Goal: Task Accomplishment & Management: Use online tool/utility

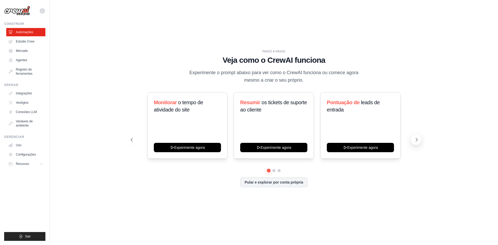
click at [416, 140] on icon at bounding box center [416, 139] width 5 height 5
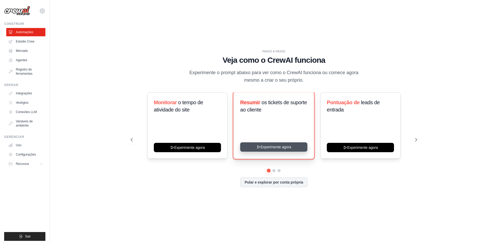
click at [273, 147] on button "Experimente agora" at bounding box center [273, 146] width 67 height 9
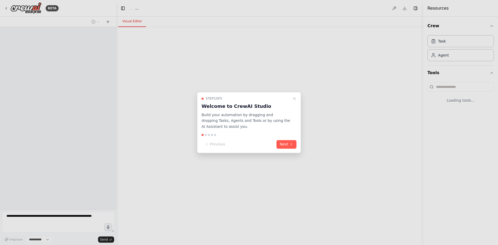
select select "****"
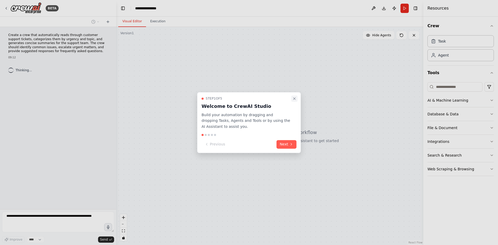
click at [295, 99] on icon "Close walkthrough" at bounding box center [294, 98] width 4 height 4
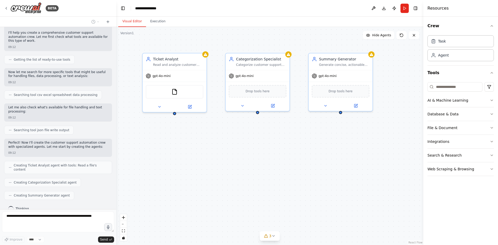
scroll to position [63, 0]
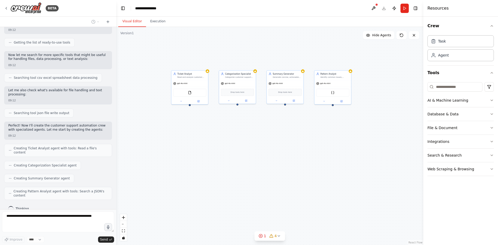
drag, startPoint x: 358, startPoint y: 168, endPoint x: 298, endPoint y: 149, distance: 62.7
click at [299, 148] on div "Ticket Analyst Read and analyze customer support tickets from {ticket_source}, …" at bounding box center [269, 136] width 307 height 218
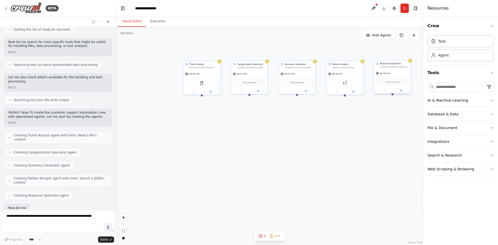
scroll to position [107, 0]
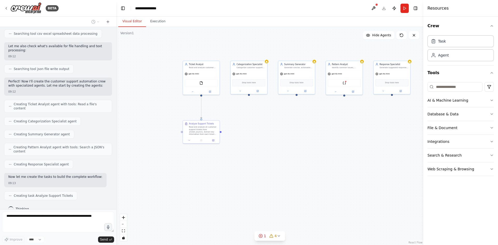
drag, startPoint x: 320, startPoint y: 128, endPoint x: 307, endPoint y: 128, distance: 13.7
click at [307, 128] on div ".deletable-edge-delete-btn { width: 20px; height: 20px; border: 0px solid #ffff…" at bounding box center [269, 136] width 307 height 218
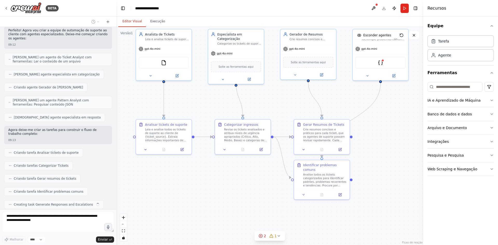
scroll to position [180, 0]
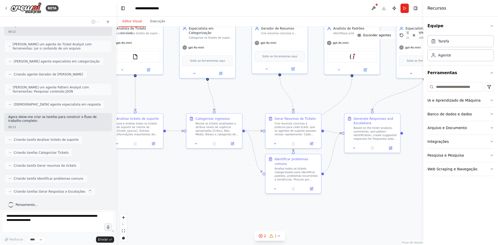
drag, startPoint x: 338, startPoint y: 109, endPoint x: 270, endPoint y: 98, distance: 68.5
click at [270, 98] on div ".deletable-edge-delete-btn { width: 20px; height: 20px; border: 0px solid #ffff…" at bounding box center [269, 136] width 307 height 218
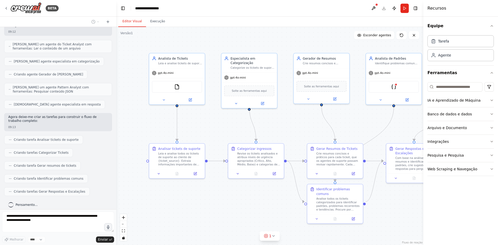
drag, startPoint x: 270, startPoint y: 98, endPoint x: 312, endPoint y: 129, distance: 51.6
click at [312, 129] on div ".deletable-edge-delete-btn { width: 20px; height: 20px; border: 0px solid #ffff…" at bounding box center [269, 136] width 307 height 218
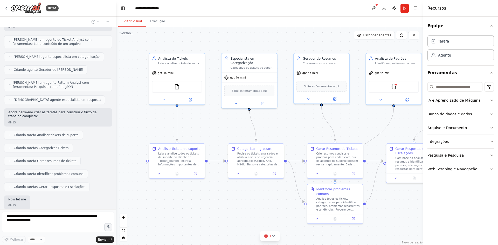
scroll to position [211, 0]
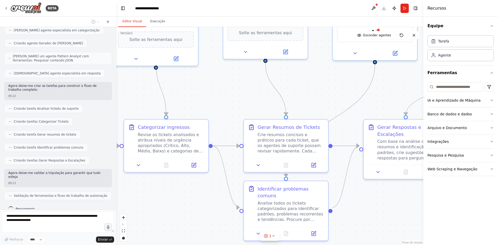
drag, startPoint x: 304, startPoint y: 130, endPoint x: 265, endPoint y: 114, distance: 42.3
click at [265, 114] on div ".deletable-edge-delete-btn { width: 20px; height: 20px; border: 0px solid #ffff…" at bounding box center [269, 136] width 307 height 218
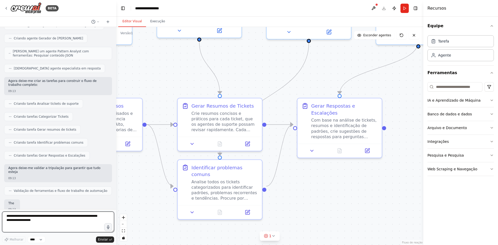
drag, startPoint x: 376, startPoint y: 204, endPoint x: 310, endPoint y: 183, distance: 69.4
click at [310, 183] on div ".deletable-edge-delete-btn { width: 20px; height: 20px; border: 0px solid #ffff…" at bounding box center [269, 136] width 307 height 218
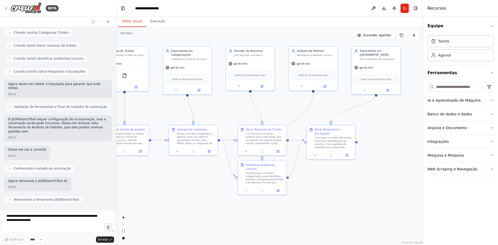
scroll to position [331, 0]
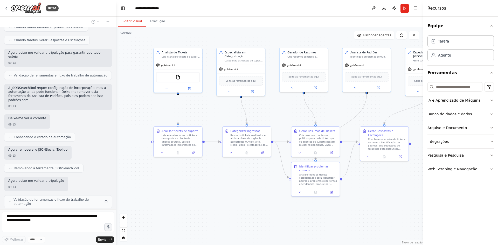
drag, startPoint x: 186, startPoint y: 176, endPoint x: 248, endPoint y: 178, distance: 61.4
click at [248, 178] on div ".deletable-edge-delete-btn { width: 20px; height: 20px; border: 0px solid #ffff…" at bounding box center [269, 136] width 307 height 218
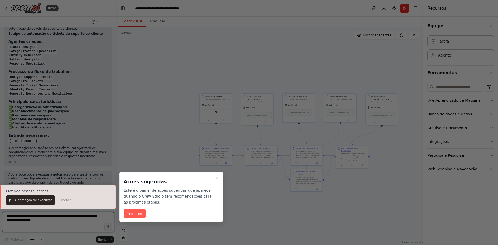
scroll to position [558, 0]
click at [217, 178] on icon "Passo a passo detalhado" at bounding box center [216, 178] width 4 height 4
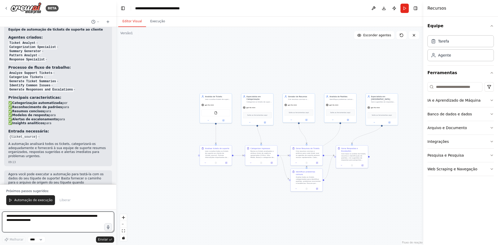
click at [28, 219] on textarea at bounding box center [58, 221] width 112 height 21
drag, startPoint x: 45, startPoint y: 215, endPoint x: 7, endPoint y: 217, distance: 38.2
click at [7, 217] on textarea "**********" at bounding box center [58, 221] width 112 height 21
type textarea "**********"
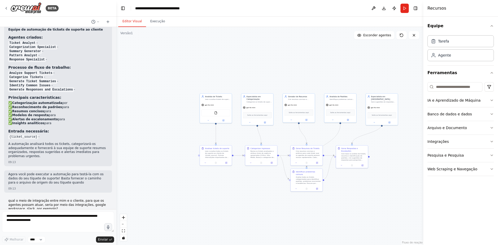
scroll to position [573, 0]
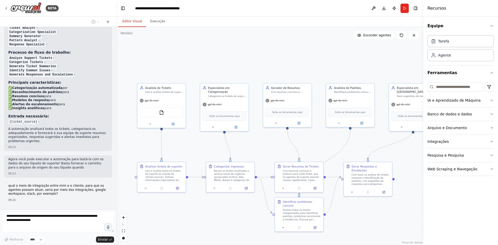
drag, startPoint x: 240, startPoint y: 87, endPoint x: 249, endPoint y: 65, distance: 23.6
click at [249, 65] on div ".deletable-edge-delete-btn { width: 20px; height: 20px; border: 0px solid #ffff…" at bounding box center [269, 136] width 307 height 218
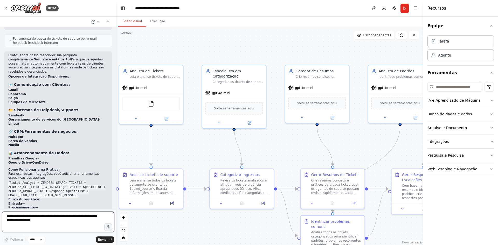
scroll to position [843, 0]
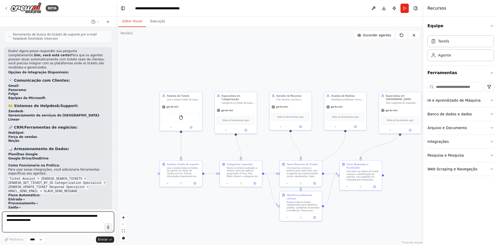
click at [17, 219] on textarea at bounding box center [58, 221] width 112 height 21
type textarea "**********"
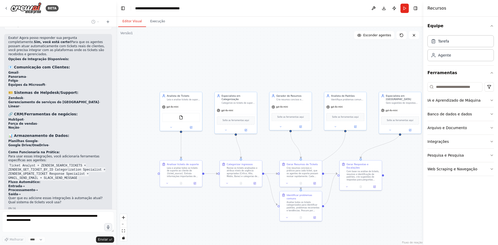
scroll to position [875, 0]
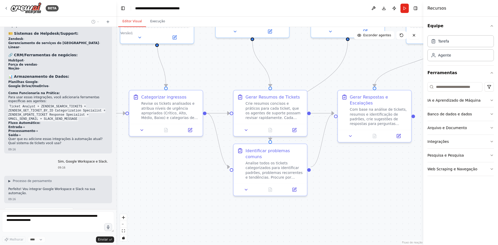
drag, startPoint x: 316, startPoint y: 202, endPoint x: 343, endPoint y: 156, distance: 53.3
click at [343, 156] on div ".deletable-edge-delete-btn { width: 20px; height: 20px; border: 0px solid #ffff…" at bounding box center [269, 136] width 307 height 218
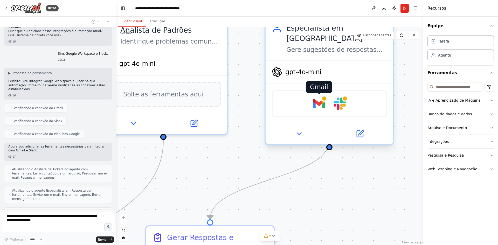
scroll to position [1036, 0]
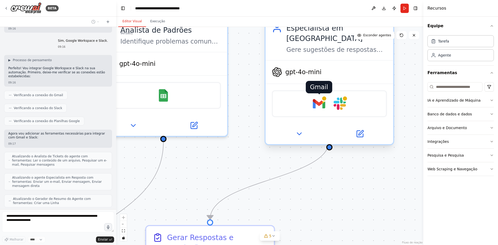
click at [319, 97] on img at bounding box center [319, 103] width 12 height 12
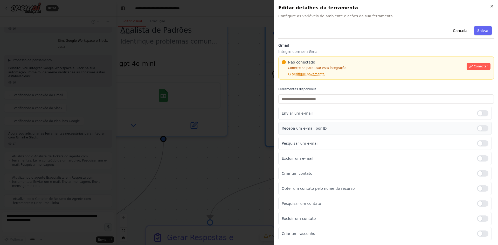
click at [483, 129] on div at bounding box center [482, 128] width 11 height 6
click at [482, 142] on div at bounding box center [482, 143] width 11 height 6
click at [483, 159] on div at bounding box center [482, 158] width 11 height 6
drag, startPoint x: 485, startPoint y: 125, endPoint x: 481, endPoint y: 136, distance: 11.8
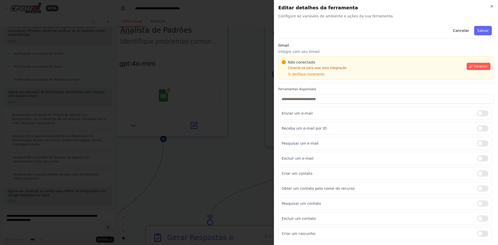
click at [485, 125] on div "Receba um e-mail por ID" at bounding box center [384, 128] width 213 height 13
click at [483, 128] on div at bounding box center [482, 128] width 11 height 6
click at [484, 142] on div at bounding box center [482, 143] width 11 height 6
click at [478, 66] on font "Conectar" at bounding box center [480, 67] width 14 height 4
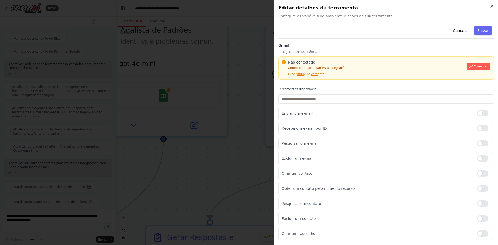
scroll to position [1121, 0]
click at [288, 75] on icon at bounding box center [289, 74] width 3 height 3
click at [209, 103] on div at bounding box center [249, 122] width 498 height 245
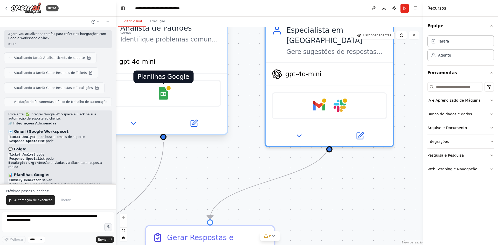
scroll to position [1239, 0]
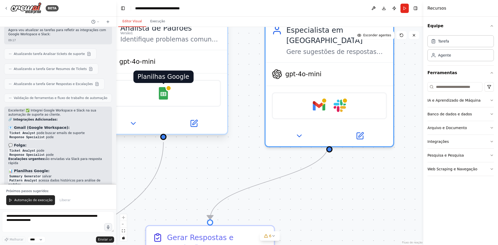
click at [157, 96] on img at bounding box center [163, 93] width 12 height 12
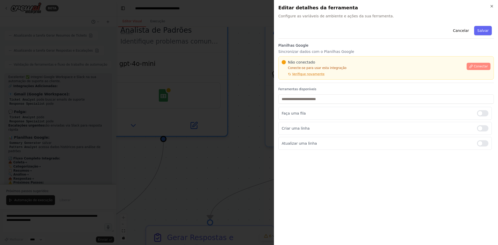
click at [478, 65] on font "Conectar" at bounding box center [480, 67] width 14 height 4
click at [305, 81] on div "Planilhas Google Sincronizar dados com o Planilhas Google Não conectado Conecte…" at bounding box center [385, 63] width 215 height 40
click at [299, 78] on div "Não conectado Conecte-se para usar esta integração Verifique novamente Conectar" at bounding box center [385, 67] width 215 height 23
click at [340, 69] on p "Conecte-se para usar esta integração" at bounding box center [372, 68] width 182 height 4
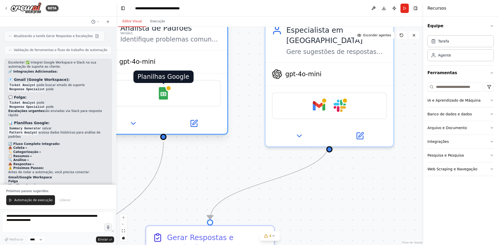
click at [161, 95] on img at bounding box center [163, 93] width 12 height 12
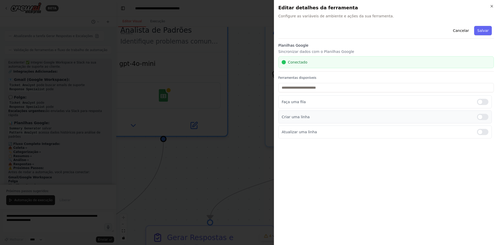
click at [485, 119] on div at bounding box center [482, 117] width 11 height 6
click at [485, 131] on div at bounding box center [482, 132] width 11 height 6
click at [482, 32] on font "Salvar" at bounding box center [482, 31] width 11 height 4
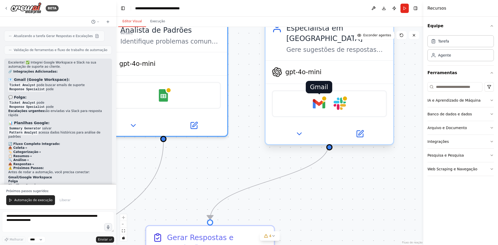
click at [315, 97] on img at bounding box center [319, 103] width 12 height 12
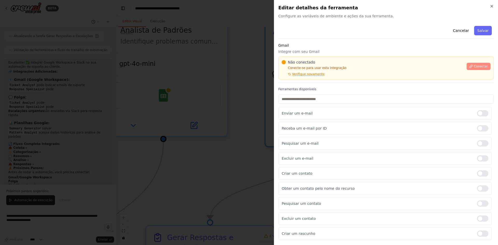
click at [478, 65] on font "Conectar" at bounding box center [480, 67] width 14 height 4
click at [161, 58] on div at bounding box center [249, 122] width 498 height 245
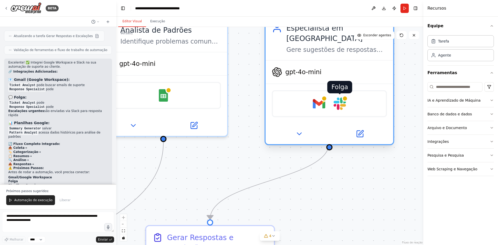
click at [337, 97] on img at bounding box center [339, 103] width 12 height 12
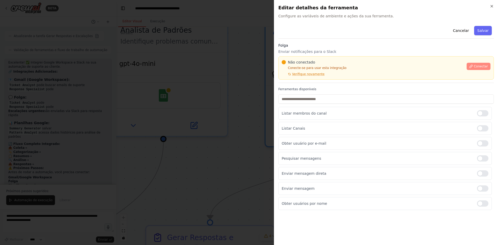
click at [477, 65] on font "Conectar" at bounding box center [480, 67] width 14 height 4
click at [307, 79] on div "Não conectado Conecte-se para usar esta integração Verifique novamente Conectar" at bounding box center [385, 67] width 215 height 23
click at [311, 79] on div "Não conectado Conecte-se para usar esta integração Verifique novamente Conectar" at bounding box center [385, 67] width 215 height 23
click at [305, 80] on div "Folga Enviar notificações para o Slack Não conectado Conecte-se para usar esta …" at bounding box center [385, 63] width 215 height 40
click at [264, 44] on div at bounding box center [249, 122] width 498 height 245
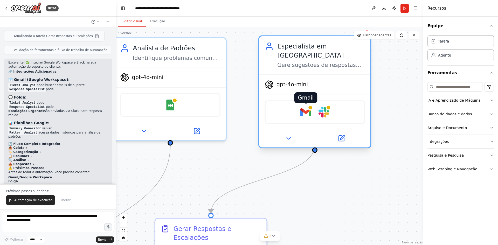
click at [305, 107] on img at bounding box center [305, 112] width 11 height 11
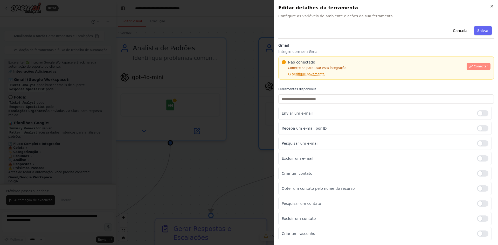
click at [479, 65] on font "Conectar" at bounding box center [480, 67] width 14 height 4
click at [306, 80] on div "Gmail Integre com seu Gmail Não conectado Conecte-se para usar esta integração …" at bounding box center [385, 63] width 215 height 40
click at [296, 73] on font "Verifique novamente" at bounding box center [308, 74] width 32 height 4
click at [401, 57] on div "Não conectado Conecte-se para usar esta integração Verifique novamente Conectar" at bounding box center [385, 67] width 215 height 23
click at [196, 46] on div at bounding box center [249, 122] width 498 height 245
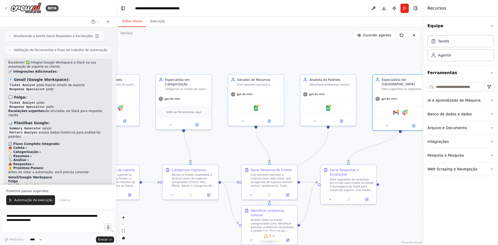
drag, startPoint x: 235, startPoint y: 145, endPoint x: 287, endPoint y: 133, distance: 53.1
click at [287, 133] on div ".deletable-edge-delete-btn { width: 20px; height: 20px; border: 0px solid #ffff…" at bounding box center [269, 136] width 307 height 218
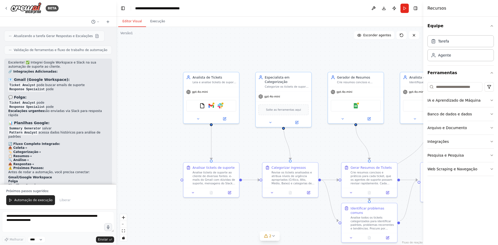
drag, startPoint x: 178, startPoint y: 143, endPoint x: 277, endPoint y: 140, distance: 99.8
click at [277, 140] on div ".deletable-edge-delete-btn { width: 20px; height: 20px; border: 0px solid #ffff…" at bounding box center [269, 136] width 307 height 218
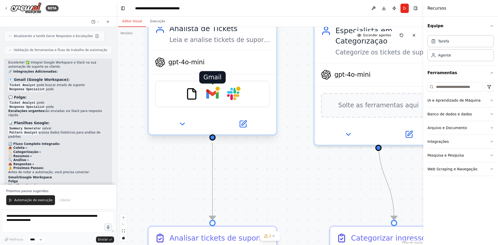
click at [212, 93] on img at bounding box center [212, 94] width 12 height 12
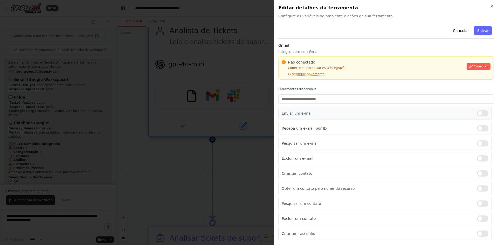
click at [483, 115] on div at bounding box center [482, 113] width 11 height 6
click at [483, 29] on font "Salvar" at bounding box center [482, 31] width 11 height 4
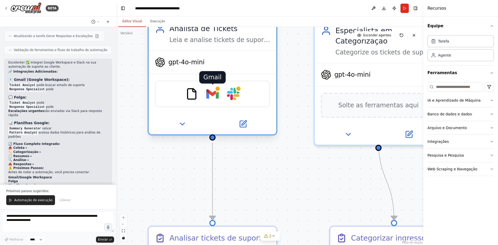
click at [210, 98] on img at bounding box center [212, 94] width 12 height 12
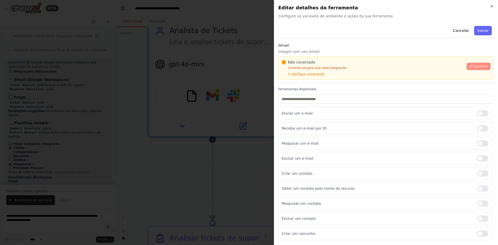
click at [474, 66] on button "Conectar" at bounding box center [478, 66] width 24 height 7
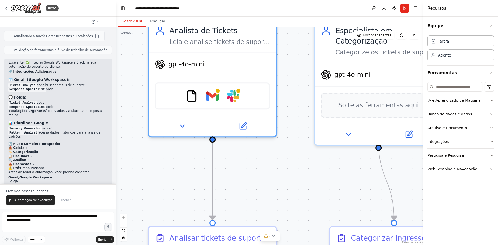
click at [267, 152] on div ".deletable-edge-delete-btn { width: 20px; height: 20px; border: 0px solid #ffff…" at bounding box center [269, 136] width 307 height 218
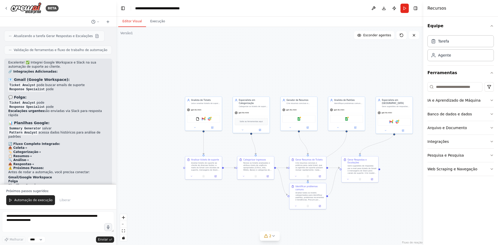
drag, startPoint x: 364, startPoint y: 87, endPoint x: 301, endPoint y: 63, distance: 66.9
click at [301, 63] on div ".deletable-edge-delete-btn { width: 20px; height: 20px; border: 0px solid #ffff…" at bounding box center [269, 136] width 307 height 218
click at [444, 142] on font "Integrações" at bounding box center [438, 141] width 22 height 4
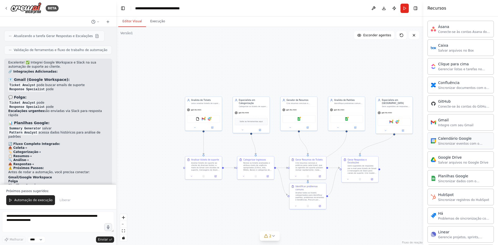
scroll to position [181, 0]
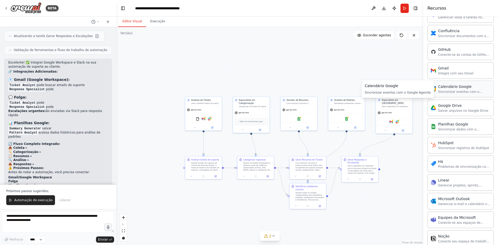
click at [454, 91] on font "Sincronizar eventos com o Google Agenda" at bounding box center [460, 94] width 44 height 8
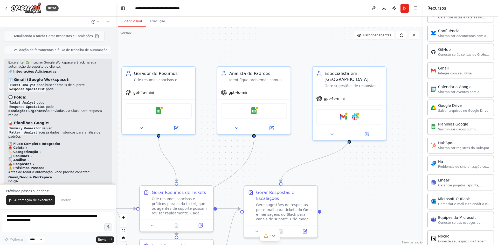
drag, startPoint x: 298, startPoint y: 53, endPoint x: 253, endPoint y: 44, distance: 45.9
click at [253, 44] on div ".deletable-edge-delete-btn { width: 20px; height: 20px; border: 0px solid #ffff…" at bounding box center [269, 136] width 307 height 218
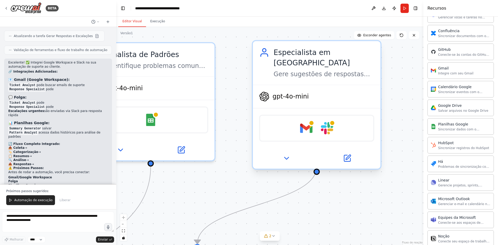
click at [277, 121] on div "Gmail Folga" at bounding box center [316, 128] width 115 height 27
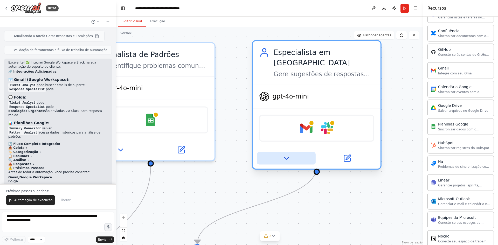
click at [287, 157] on icon at bounding box center [286, 158] width 4 height 2
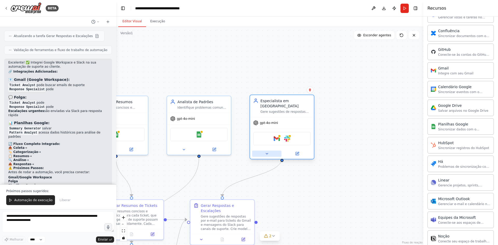
click at [265, 152] on icon at bounding box center [267, 154] width 4 height 4
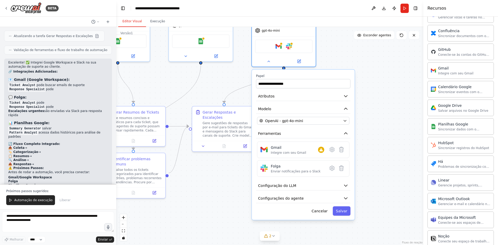
drag, startPoint x: 234, startPoint y: 167, endPoint x: 236, endPoint y: 83, distance: 83.2
click at [234, 81] on div ".deletable-edge-delete-btn { width: 20px; height: 20px; border: 0px solid #ffff…" at bounding box center [269, 136] width 307 height 218
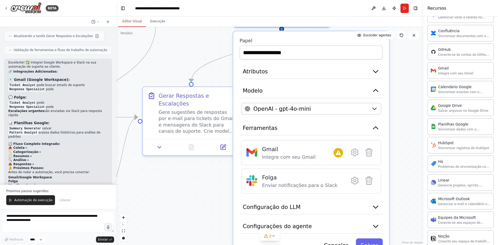
drag, startPoint x: 231, startPoint y: 77, endPoint x: 207, endPoint y: 52, distance: 34.6
click at [207, 52] on div ".deletable-edge-delete-btn { width: 20px; height: 20px; border: 0px solid #ffff…" at bounding box center [269, 136] width 307 height 218
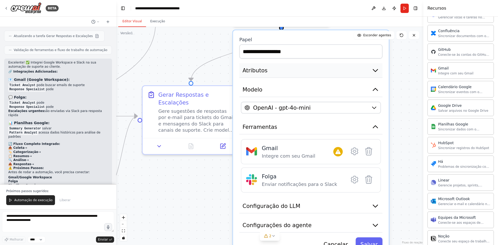
click at [250, 67] on font "Atributos" at bounding box center [254, 70] width 25 height 6
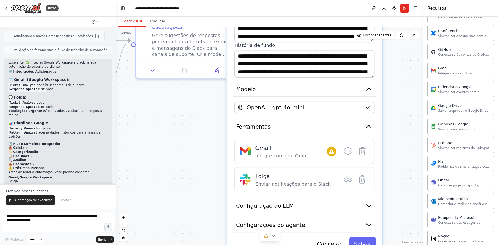
drag, startPoint x: 204, startPoint y: 200, endPoint x: 195, endPoint y: 129, distance: 72.4
click at [195, 129] on div ".deletable-edge-delete-btn { width: 20px; height: 20px; border: 0px solid #ffff…" at bounding box center [269, 136] width 307 height 218
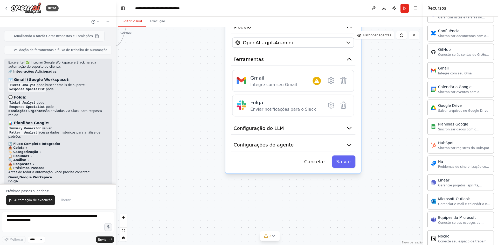
drag, startPoint x: 208, startPoint y: 155, endPoint x: 207, endPoint y: 93, distance: 61.4
click at [207, 93] on div ".deletable-edge-delete-btn { width: 20px; height: 20px; border: 0px solid #ffff…" at bounding box center [269, 136] width 307 height 218
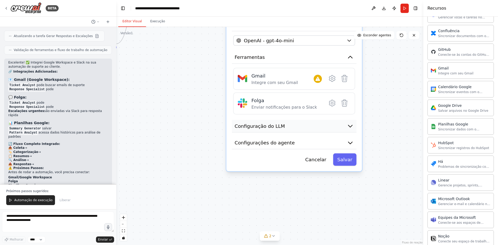
click at [261, 120] on button "Configuração do LLM" at bounding box center [294, 126] width 124 height 13
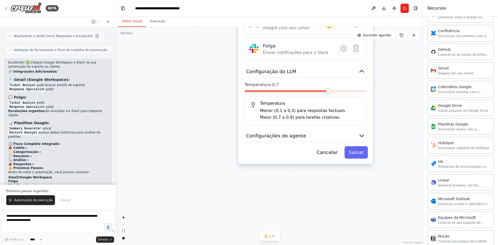
drag, startPoint x: 190, startPoint y: 154, endPoint x: 197, endPoint y: 110, distance: 44.9
click at [197, 110] on div ".deletable-edge-delete-btn { width: 20px; height: 20px; border: 0px solid #ffff…" at bounding box center [269, 136] width 307 height 218
click at [273, 133] on font "Configurações do agente" at bounding box center [276, 135] width 60 height 5
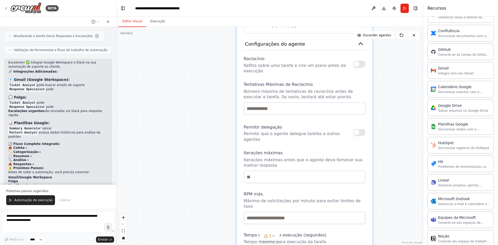
drag, startPoint x: 206, startPoint y: 157, endPoint x: 204, endPoint y: 78, distance: 78.5
click at [204, 78] on div ".deletable-edge-delete-btn { width: 20px; height: 20px; border: 0px solid #ffff…" at bounding box center [269, 136] width 307 height 218
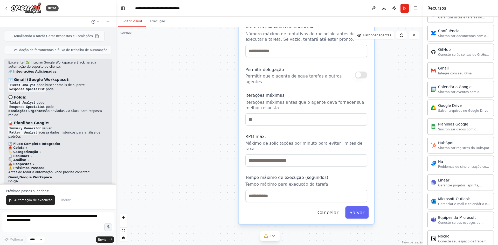
drag, startPoint x: 211, startPoint y: 147, endPoint x: 213, endPoint y: 89, distance: 58.6
click at [213, 89] on div ".deletable-edge-delete-btn { width: 20px; height: 20px; border: 0px solid #ffff…" at bounding box center [269, 136] width 307 height 218
drag, startPoint x: 224, startPoint y: 138, endPoint x: 242, endPoint y: 131, distance: 19.4
click at [242, 131] on div ".deletable-edge-delete-btn { width: 20px; height: 20px; border: 0px solid #ffff…" at bounding box center [269, 136] width 307 height 218
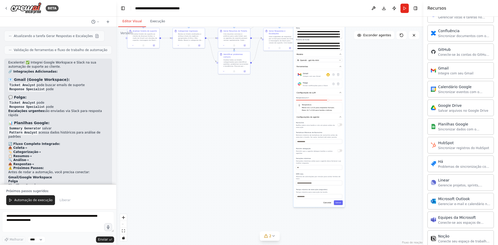
drag, startPoint x: 198, startPoint y: 88, endPoint x: 269, endPoint y: 157, distance: 98.6
click at [269, 157] on div ".deletable-edge-delete-btn { width: 20px; height: 20px; border: 0px solid #ffff…" at bounding box center [269, 136] width 307 height 218
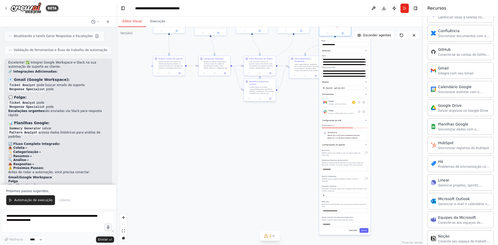
click at [261, 98] on div at bounding box center [260, 98] width 32 height 5
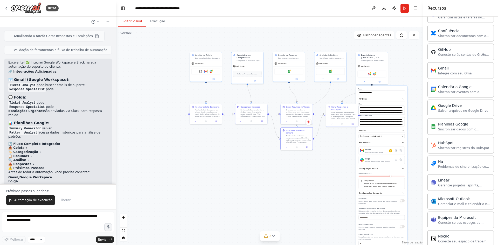
drag, startPoint x: 195, startPoint y: 144, endPoint x: 209, endPoint y: 159, distance: 20.7
click at [209, 159] on div ".deletable-edge-delete-btn { width: 20px; height: 20px; border: 0px solid #ffff…" at bounding box center [269, 136] width 307 height 218
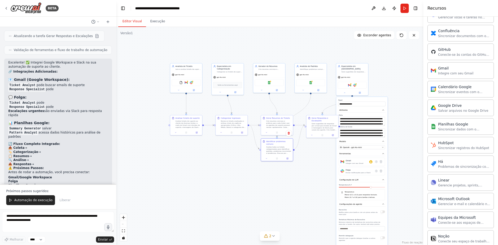
drag, startPoint x: 161, startPoint y: 68, endPoint x: 138, endPoint y: 74, distance: 23.8
click at [138, 74] on div ".deletable-edge-delete-btn { width: 20px; height: 20px; border: 0px solid #ffff…" at bounding box center [269, 136] width 307 height 218
click at [393, 9] on button "Publicar" at bounding box center [394, 8] width 8 height 9
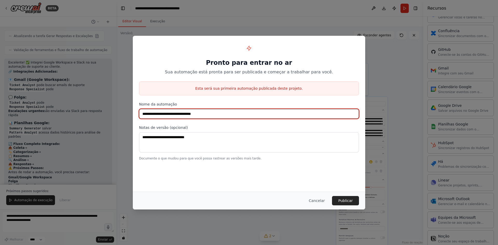
drag, startPoint x: 217, startPoint y: 112, endPoint x: 134, endPoint y: 108, distance: 83.8
click at [134, 108] on div "**********" at bounding box center [249, 101] width 232 height 131
type input "**********"
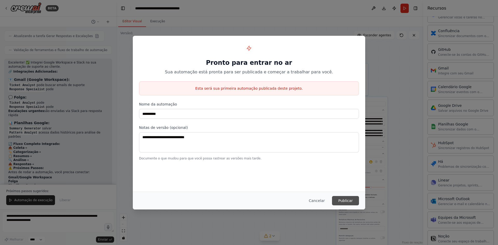
click at [346, 199] on font "Publicar" at bounding box center [345, 201] width 15 height 4
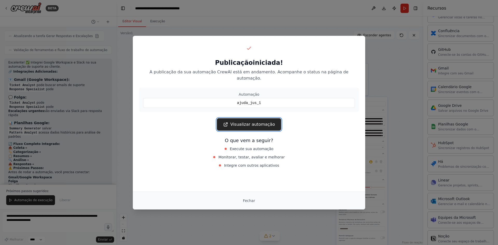
click at [244, 122] on font "Visualizar automação" at bounding box center [252, 124] width 45 height 5
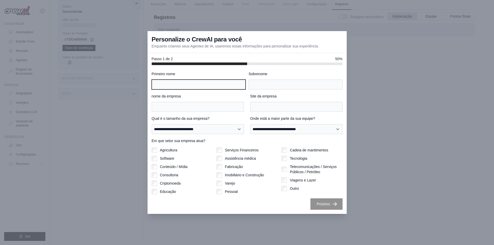
click at [164, 86] on input "Primeiro nome" at bounding box center [199, 85] width 94 height 10
type input "******"
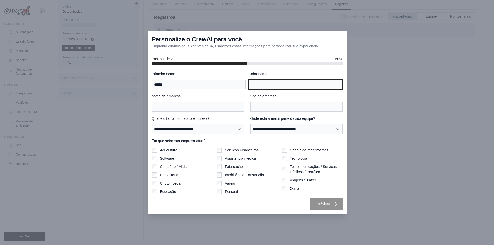
click at [253, 84] on input "Sobrenome" at bounding box center [296, 85] width 94 height 10
type input "********"
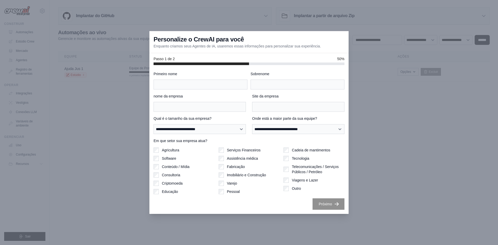
click at [257, 7] on div at bounding box center [249, 122] width 498 height 245
click at [194, 81] on input "Primeiro nome" at bounding box center [200, 85] width 94 height 10
type input "******"
click at [259, 84] on input "Sobrenome" at bounding box center [297, 85] width 94 height 10
type input "********"
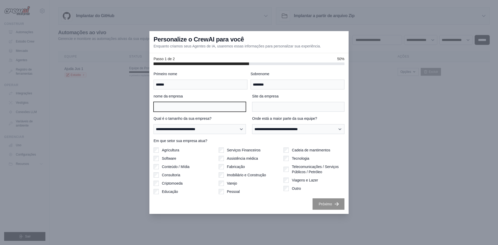
click at [160, 109] on input "nome da empresa" at bounding box center [199, 107] width 92 height 10
type input "**********"
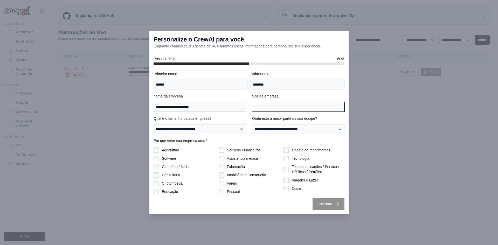
click at [270, 107] on input "Site da empresa" at bounding box center [298, 107] width 92 height 10
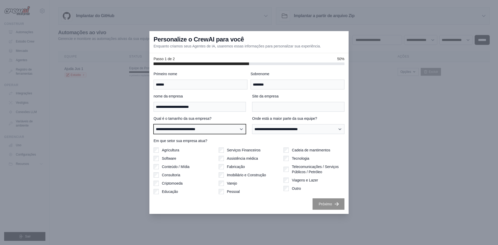
click at [213, 125] on select "**********" at bounding box center [199, 129] width 92 height 10
select select "**********"
click at [153, 124] on select "**********" at bounding box center [199, 129] width 92 height 10
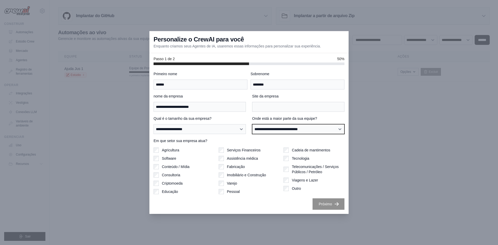
click at [297, 132] on select "**********" at bounding box center [298, 129] width 92 height 10
select select "**********"
click at [252, 124] on select "**********" at bounding box center [298, 129] width 92 height 10
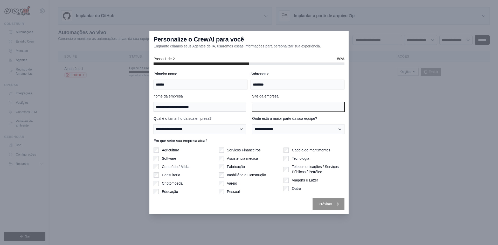
click at [280, 107] on input "Site da empresa" at bounding box center [298, 107] width 92 height 10
click at [72, 108] on div at bounding box center [249, 122] width 498 height 245
click at [101, 58] on div at bounding box center [249, 122] width 498 height 245
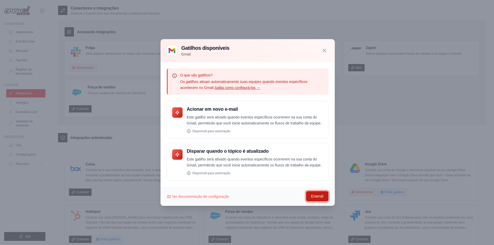
click at [316, 193] on button "Entendi" at bounding box center [317, 196] width 23 height 10
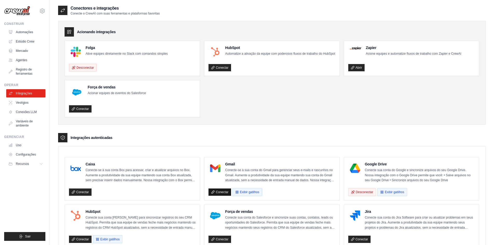
click at [219, 191] on font "Conectar" at bounding box center [222, 192] width 13 height 4
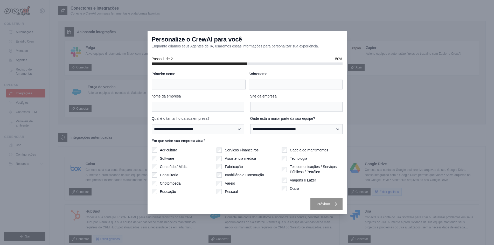
click at [291, 9] on div at bounding box center [247, 122] width 494 height 245
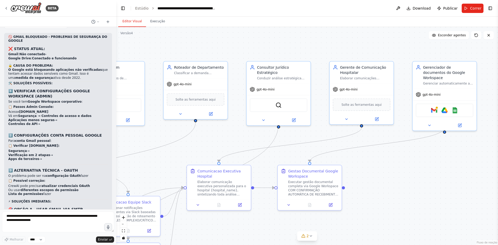
drag, startPoint x: 192, startPoint y: 133, endPoint x: 308, endPoint y: 135, distance: 116.4
click at [308, 135] on div ".deletable-edge-delete-btn { width: 20px; height: 20px; border: 0px solid #ffff…" at bounding box center [306, 136] width 381 height 218
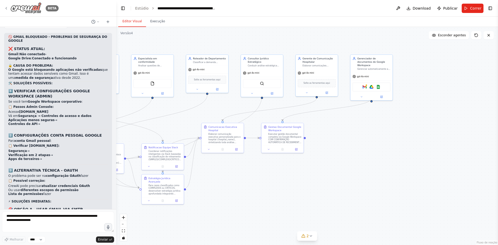
click at [5, 8] on icon at bounding box center [6, 8] width 4 height 4
click at [7, 8] on icon at bounding box center [6, 8] width 4 height 4
click at [6, 8] on icon at bounding box center [6, 8] width 1 height 2
click at [6, 8] on icon at bounding box center [6, 8] width 4 height 4
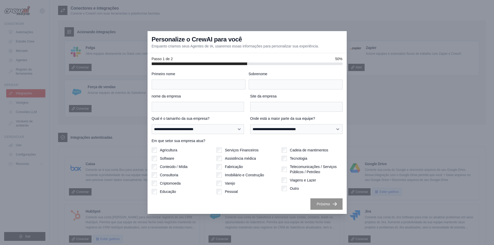
click at [422, 91] on div at bounding box center [247, 122] width 494 height 245
click at [192, 18] on div at bounding box center [247, 122] width 494 height 245
click at [378, 56] on div at bounding box center [247, 122] width 494 height 245
click at [364, 51] on div at bounding box center [247, 122] width 494 height 245
click at [280, 11] on div at bounding box center [247, 122] width 494 height 245
